Goal: Manage account settings

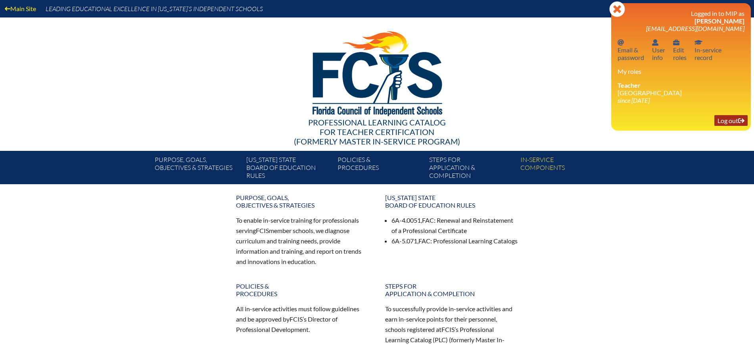
click at [729, 121] on link "Log out Log out" at bounding box center [730, 120] width 33 height 11
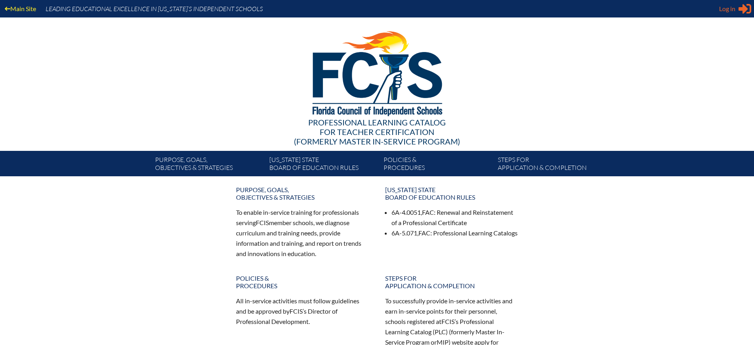
type input "[EMAIL_ADDRESS][DOMAIN_NAME]"
click at [729, 8] on span "Log in" at bounding box center [727, 9] width 16 height 10
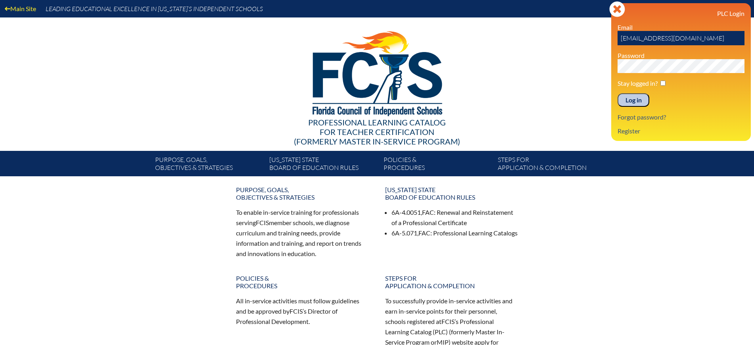
click at [627, 95] on input "Log in" at bounding box center [633, 99] width 32 height 13
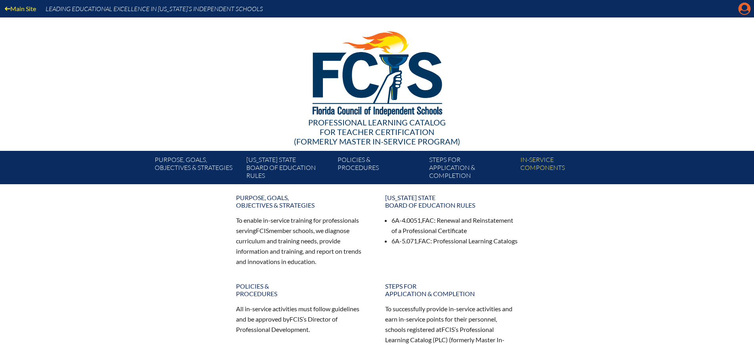
click at [743, 12] on icon "Manage Account" at bounding box center [744, 8] width 13 height 13
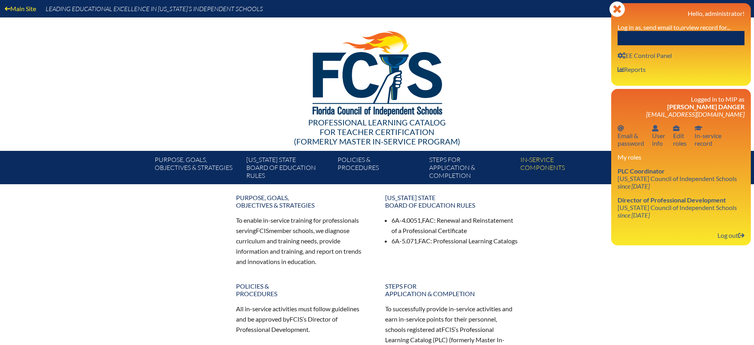
click at [698, 36] on input "text" at bounding box center [680, 38] width 127 height 14
paste input "Leitza Brodsky"
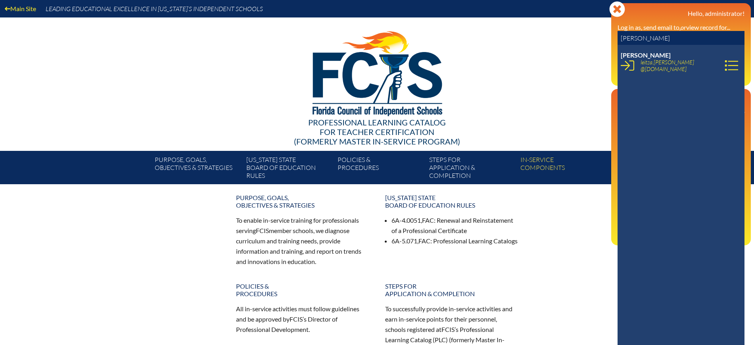
type input "Leitza Brodsky"
